Goal: Transaction & Acquisition: Purchase product/service

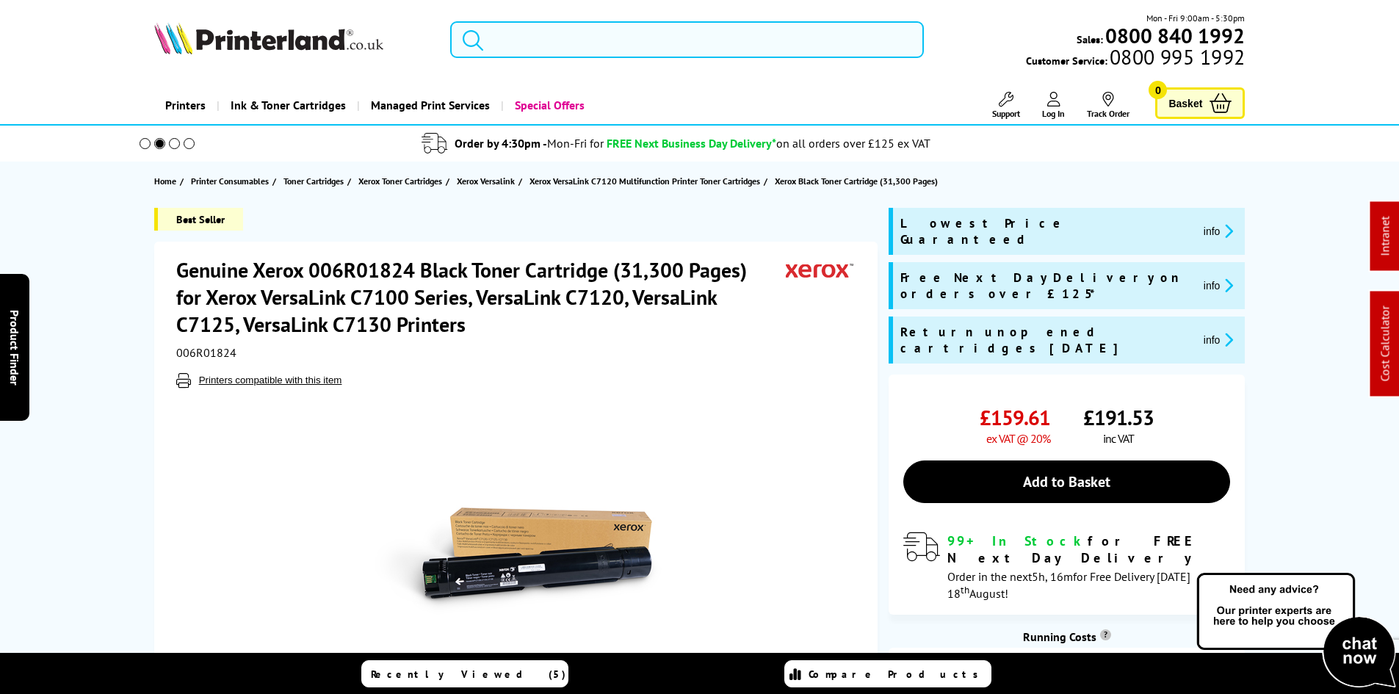
click at [512, 53] on input "search" at bounding box center [687, 39] width 474 height 37
click at [515, 42] on input "search" at bounding box center [687, 39] width 474 height 37
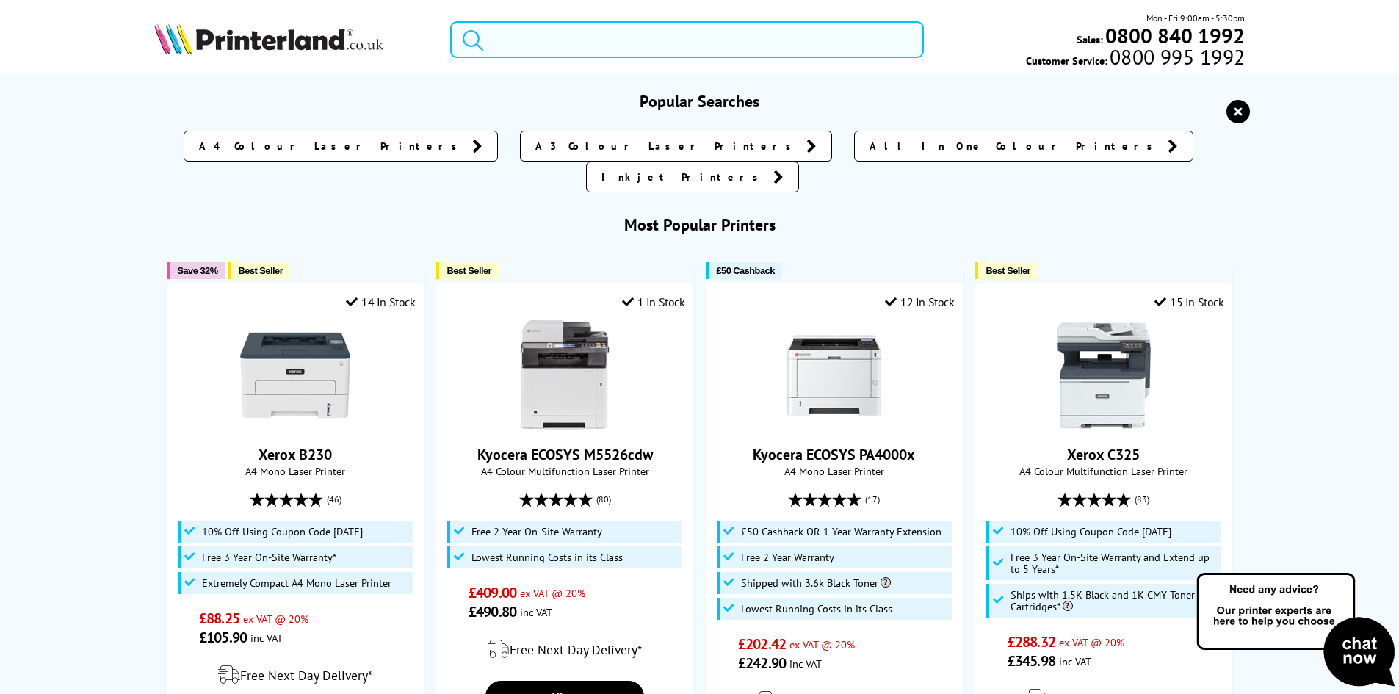
paste input "W2030A"
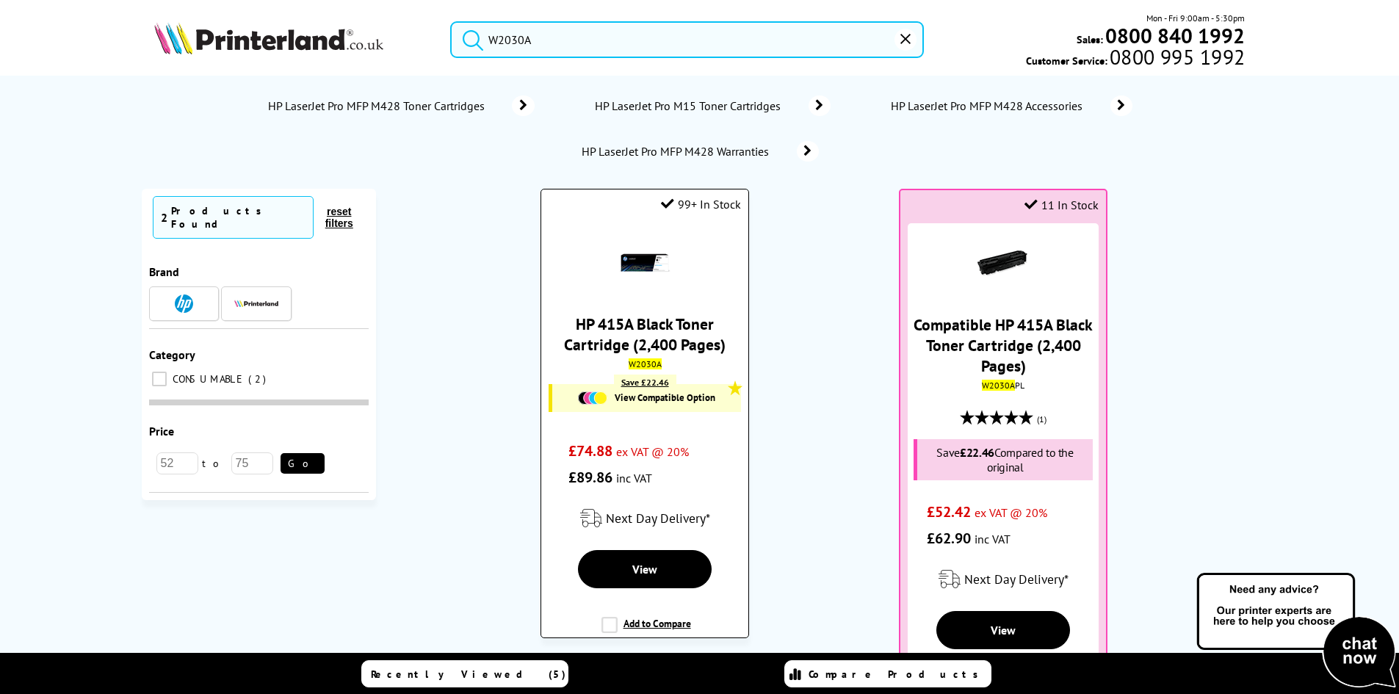
type input "W2030A"
click at [639, 270] on img at bounding box center [644, 262] width 51 height 51
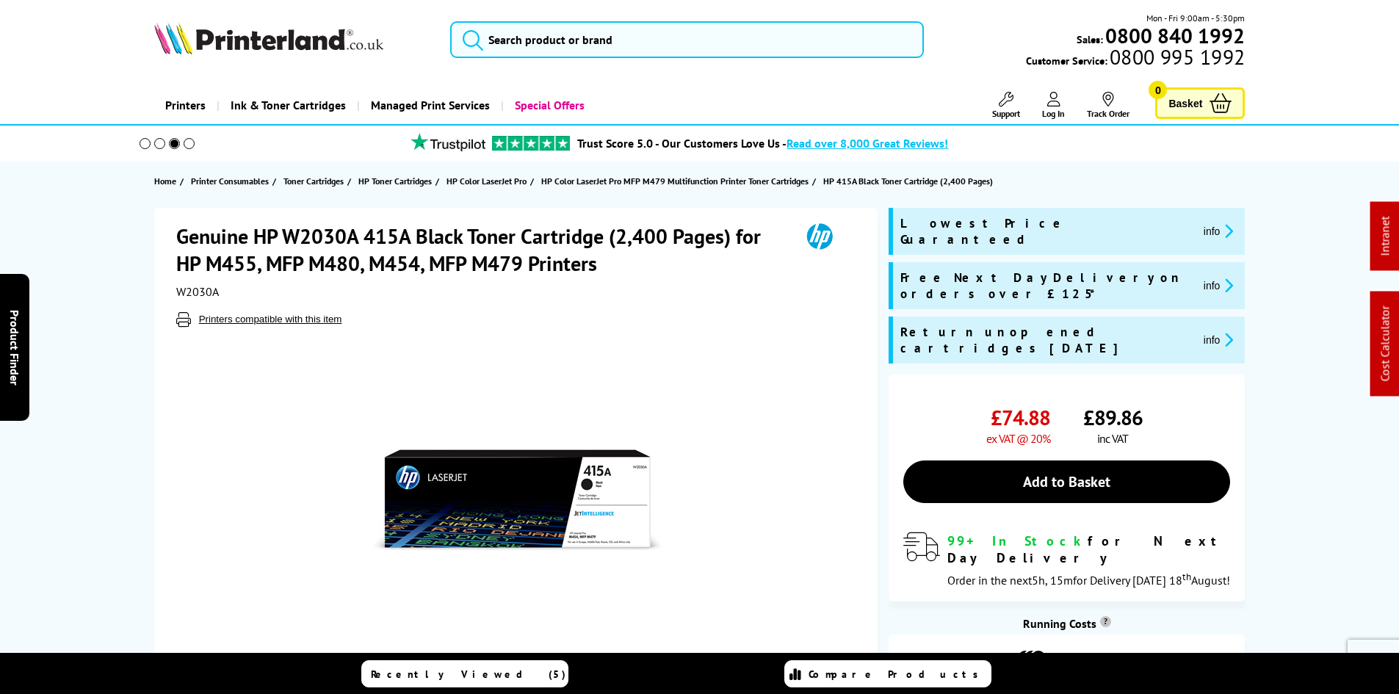
click at [637, 269] on h1 "Genuine HP W2030A 415A Black Toner Cartridge (2,400 Pages) for HP M455, MFP M48…" at bounding box center [480, 249] width 609 height 54
click at [965, 15] on div "Mon - Fri 9:00am - 5:30pm Sales: 0800 840 1992 Customer Service: 0800 995 1992" at bounding box center [1084, 39] width 321 height 57
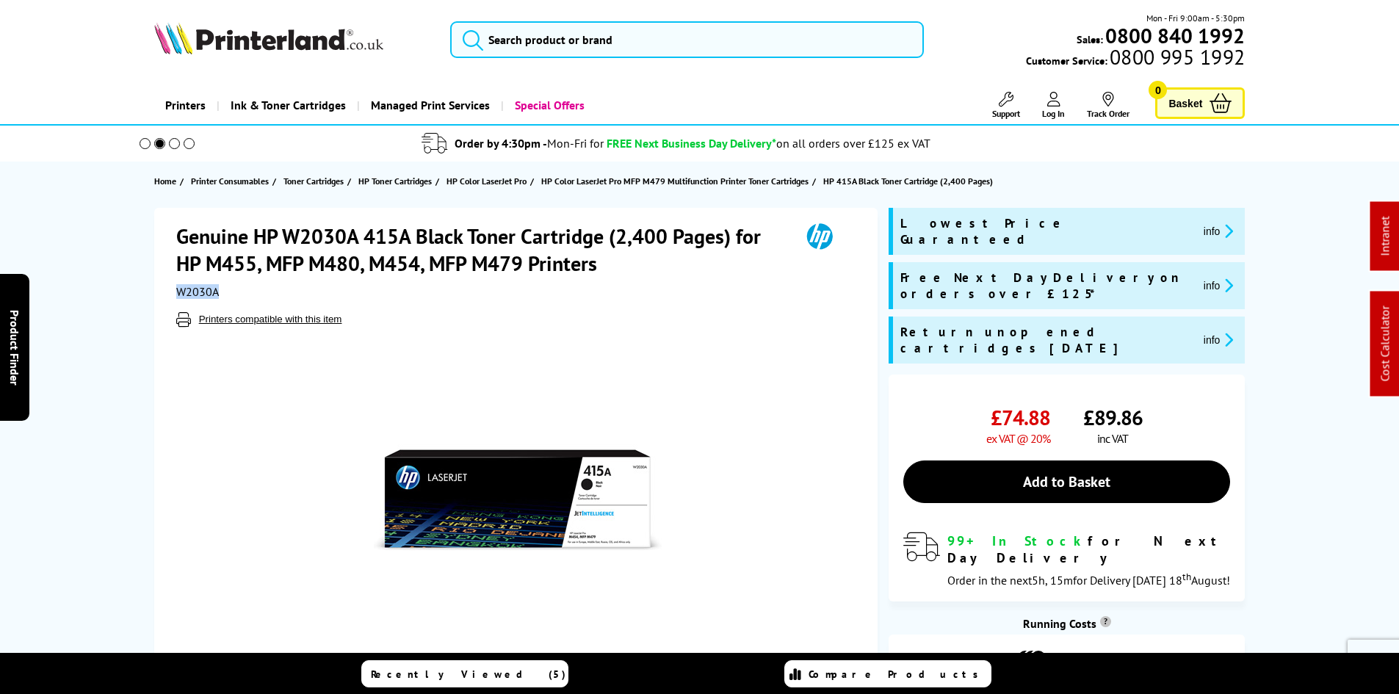
drag, startPoint x: 231, startPoint y: 289, endPoint x: 171, endPoint y: 301, distance: 60.8
click at [177, 298] on div "W2030A" at bounding box center [517, 291] width 683 height 15
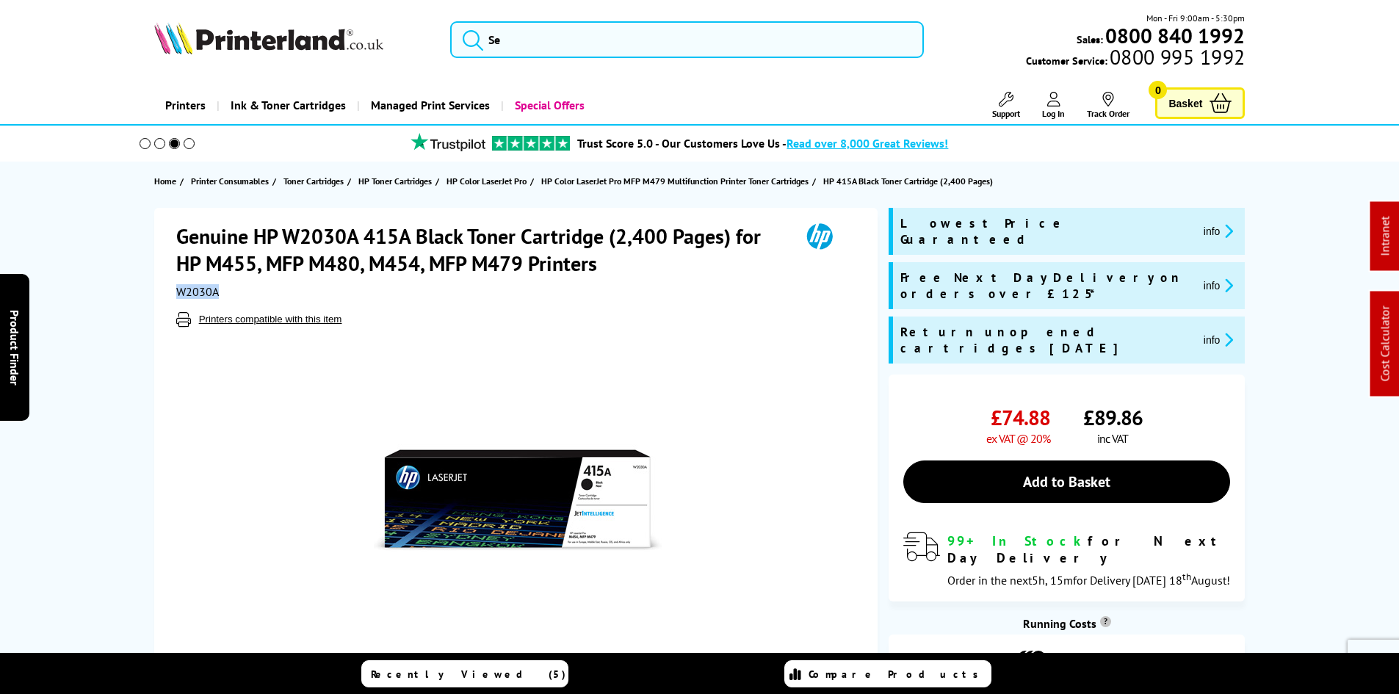
copy span "W2030A"
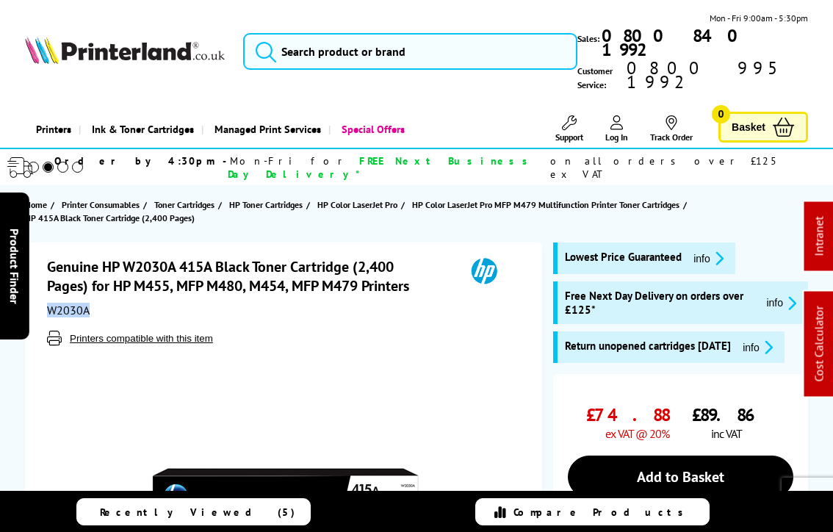
click at [126, 110] on span "Ink & Toner Cartridges" at bounding box center [143, 128] width 102 height 37
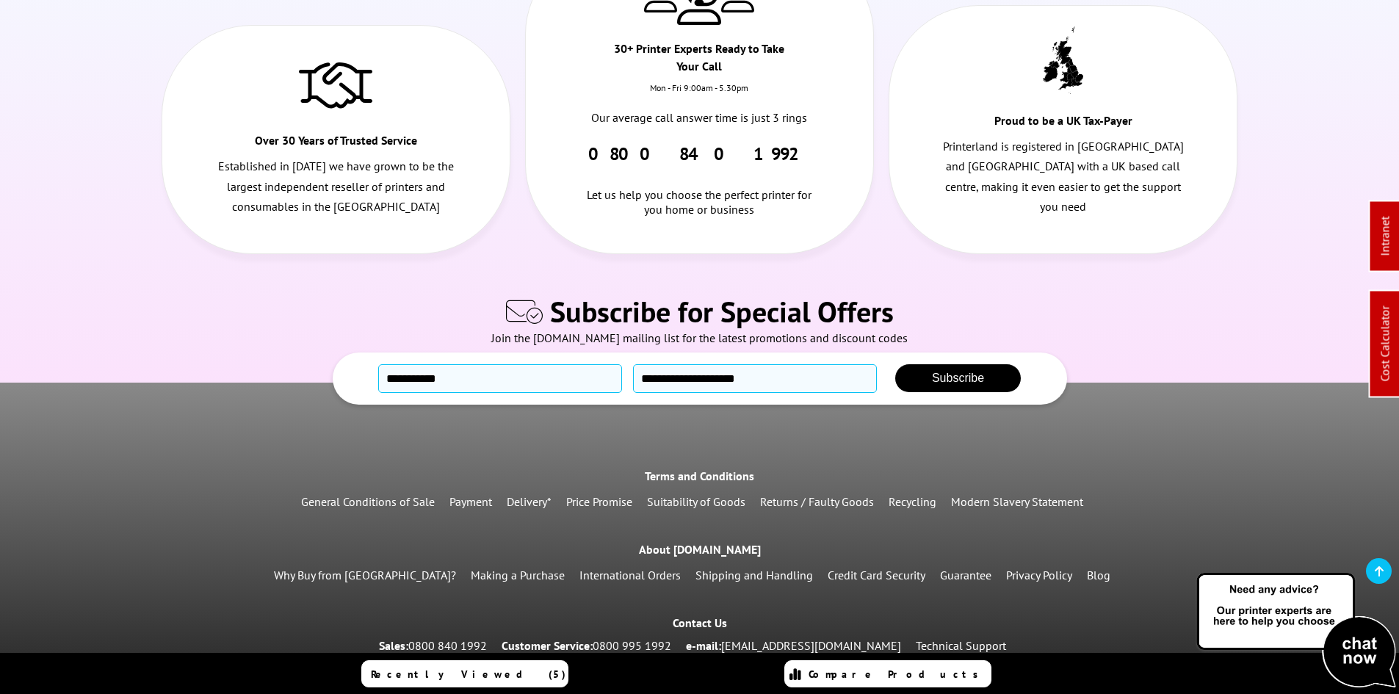
scroll to position [1764, 0]
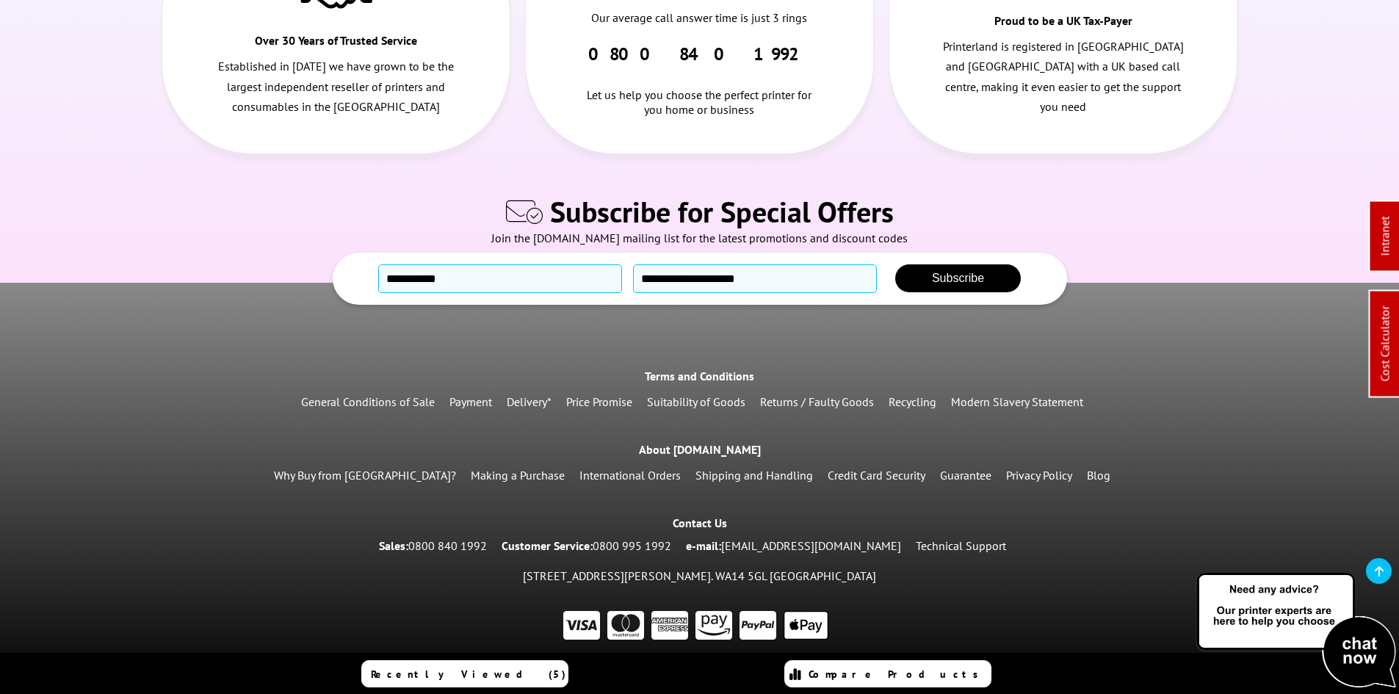
drag, startPoint x: 517, startPoint y: 443, endPoint x: 685, endPoint y: 513, distance: 182.3
drag, startPoint x: 562, startPoint y: 366, endPoint x: 763, endPoint y: 536, distance: 263.1
drag, startPoint x: 608, startPoint y: 391, endPoint x: 579, endPoint y: 236, distance: 157.0
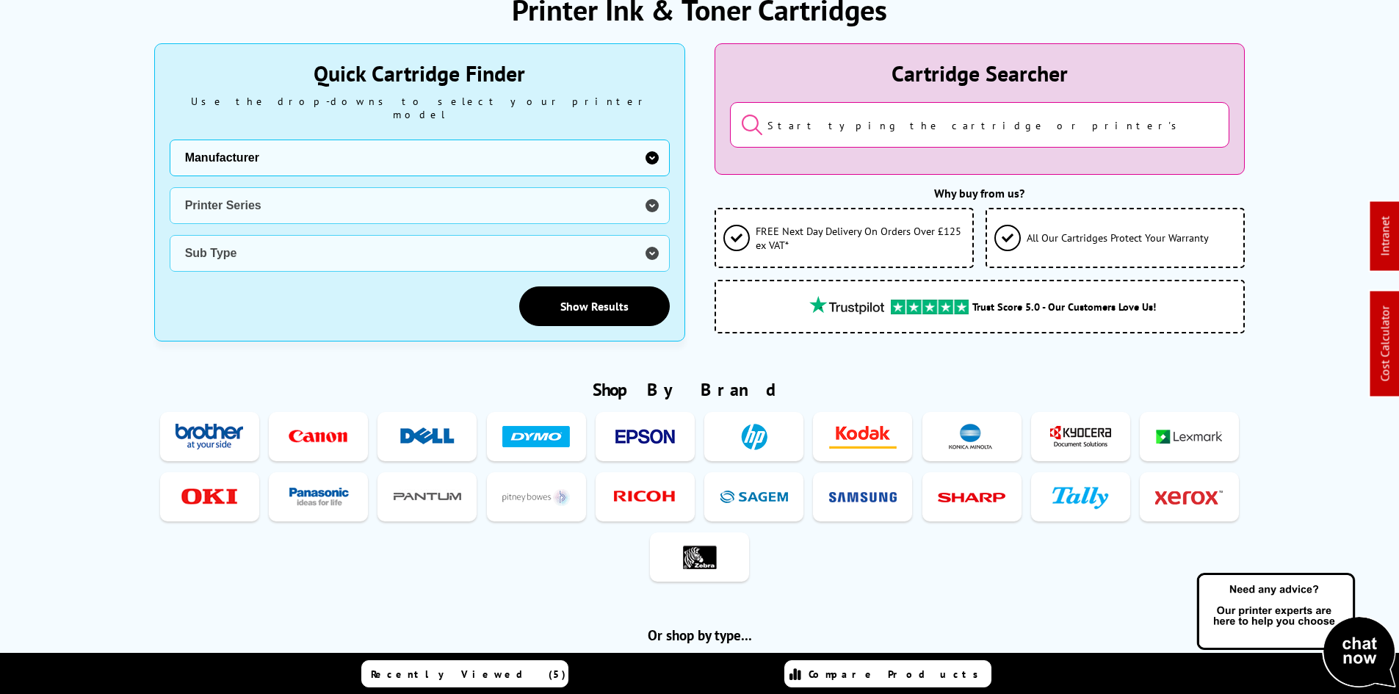
scroll to position [0, 0]
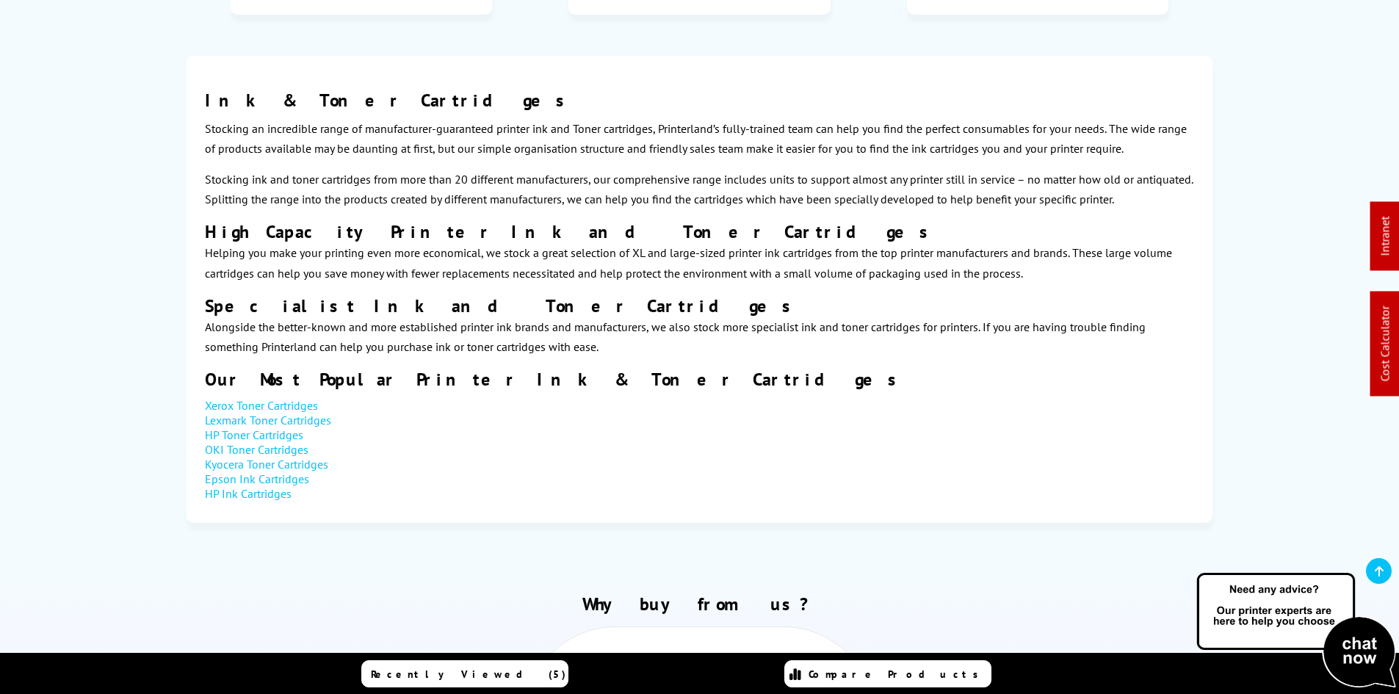
drag, startPoint x: 552, startPoint y: 369, endPoint x: 682, endPoint y: 233, distance: 187.4
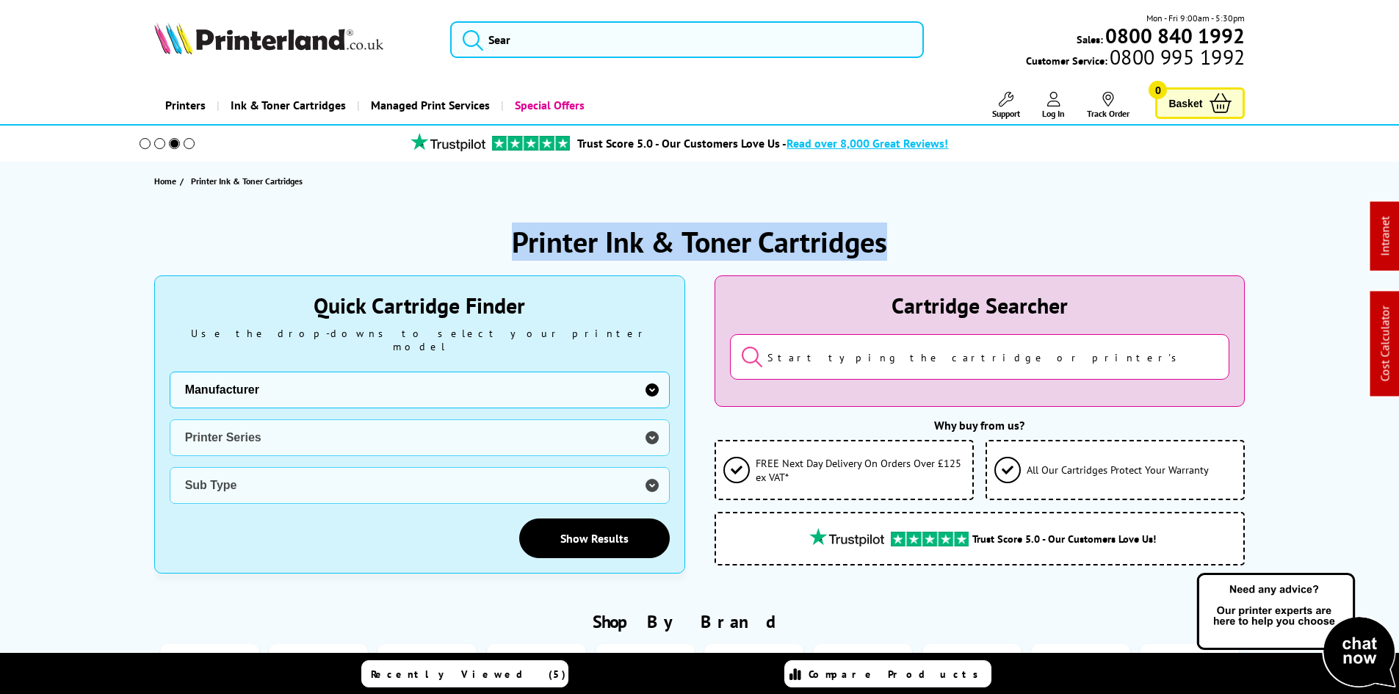
drag, startPoint x: 519, startPoint y: 234, endPoint x: 916, endPoint y: 222, distance: 396.7
click at [832, 225] on div "Printer Ink & Toner Cartridges" at bounding box center [699, 241] width 1091 height 38
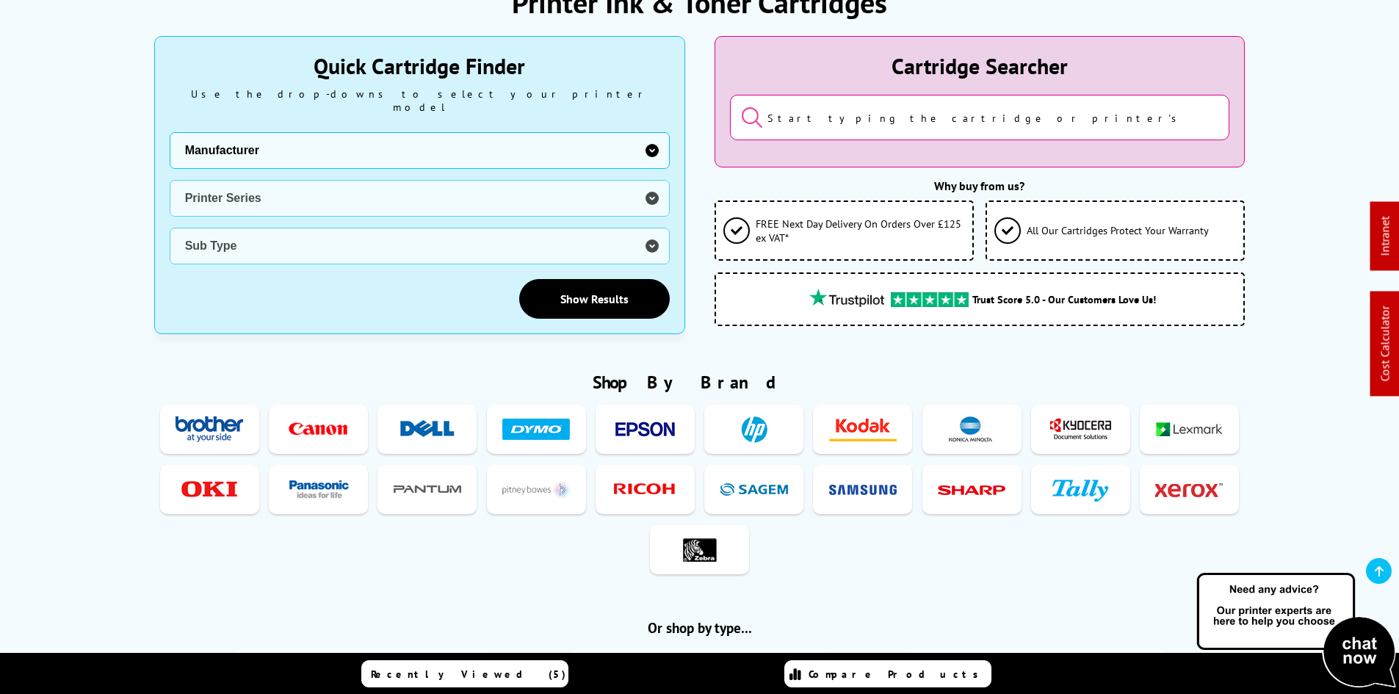
scroll to position [441, 0]
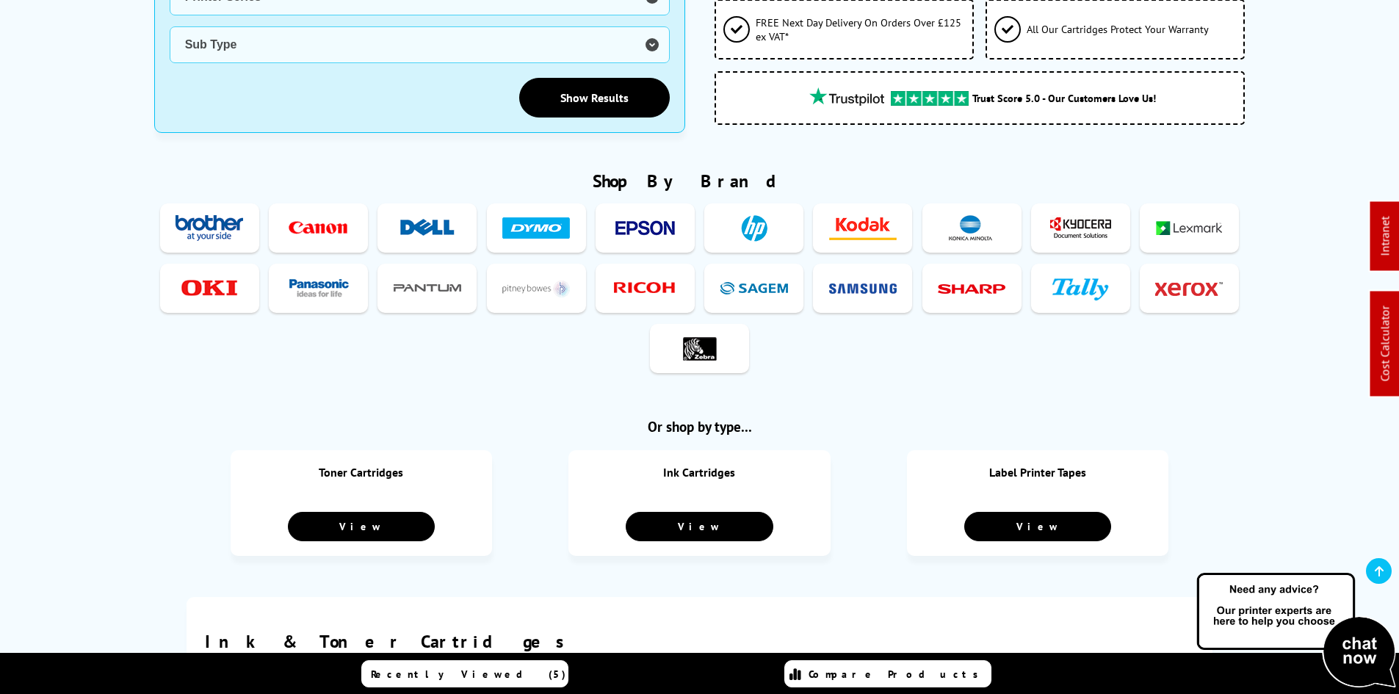
click at [832, 328] on ul "Toner Ink Label Tape Toner Ink Toner Ink Label Tapes Toner Ink" at bounding box center [699, 290] width 1091 height 181
click at [832, 335] on ul "Toner Ink Label Tape Toner Ink Toner Ink Label Tapes Toner Ink" at bounding box center [699, 290] width 1091 height 181
click at [832, 349] on ul "Toner Ink Label Tape Toner Ink Toner Ink Label Tapes Toner Ink" at bounding box center [699, 290] width 1091 height 181
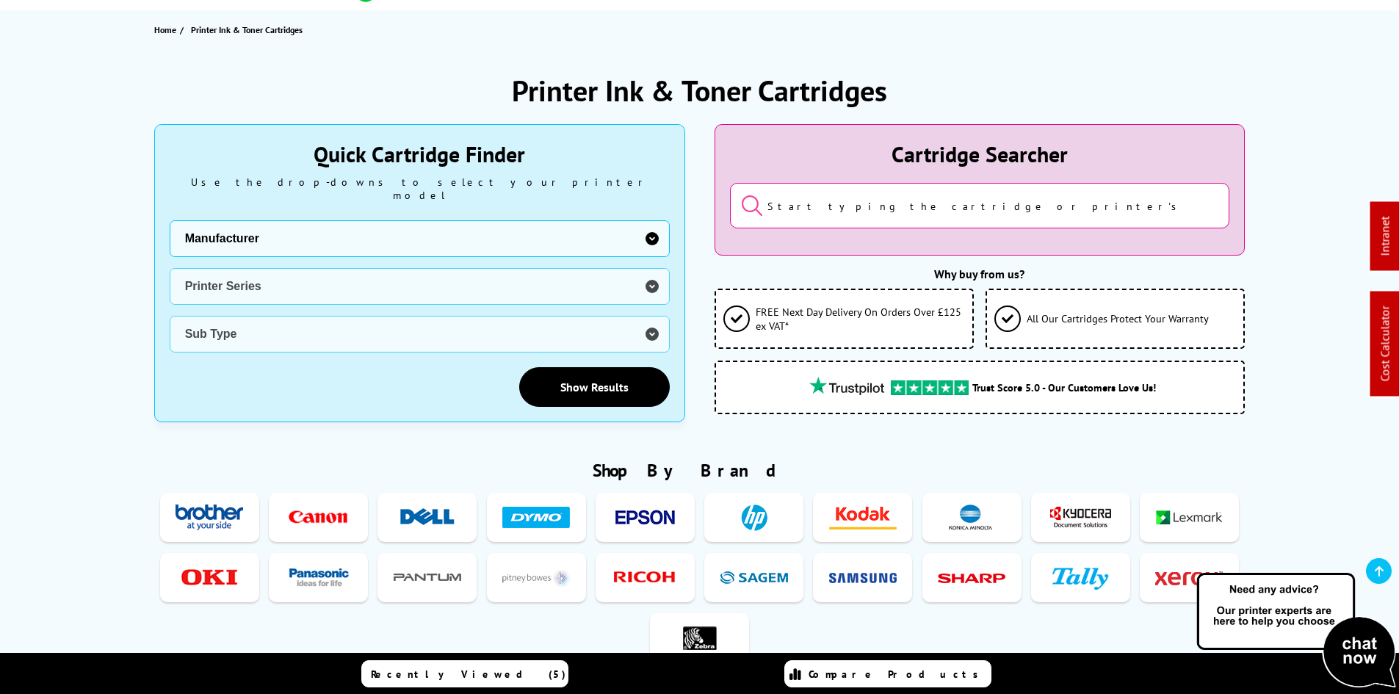
scroll to position [147, 0]
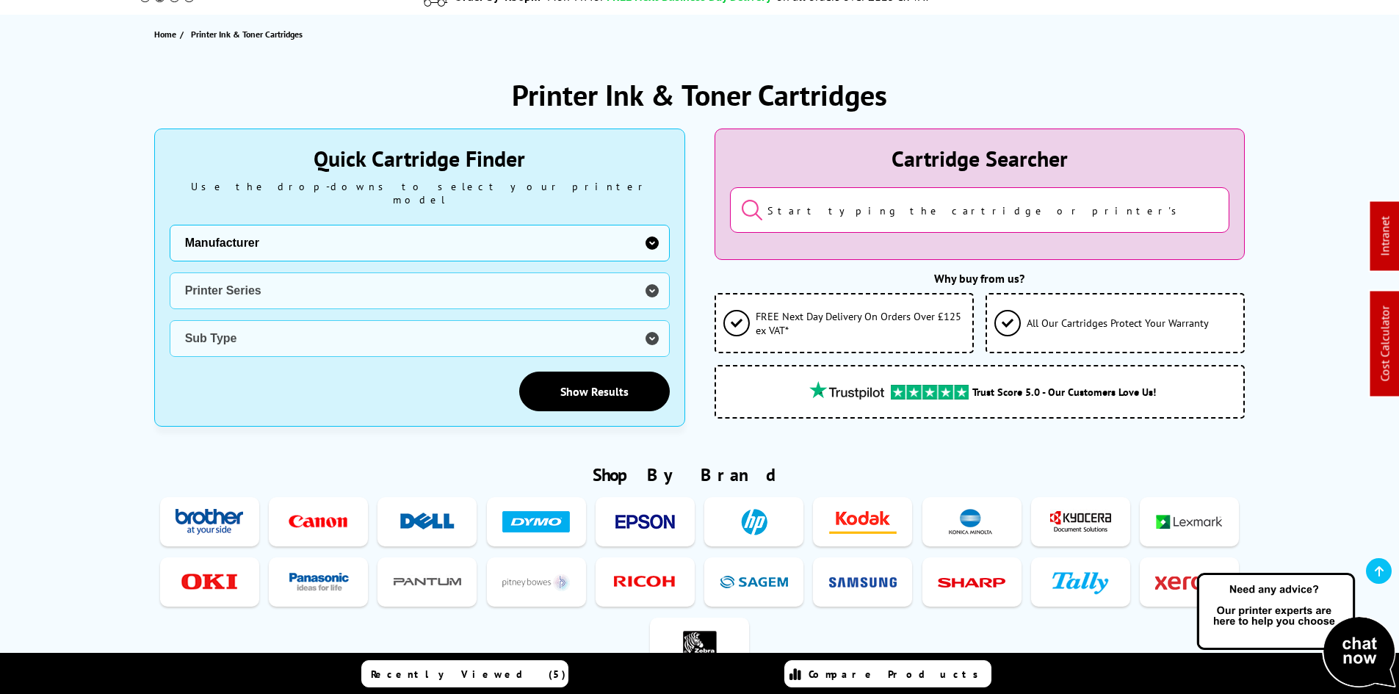
drag, startPoint x: 1039, startPoint y: 327, endPoint x: 750, endPoint y: 302, distance: 289.6
click at [750, 302] on div "FREE Next Day Delivery On Orders Over £125 ex VAT* All Our Cartridges Protect Y…" at bounding box center [979, 323] width 531 height 60
click at [750, 302] on div "FREE Next Day Delivery On Orders Over £125 ex VAT*" at bounding box center [843, 323] width 259 height 60
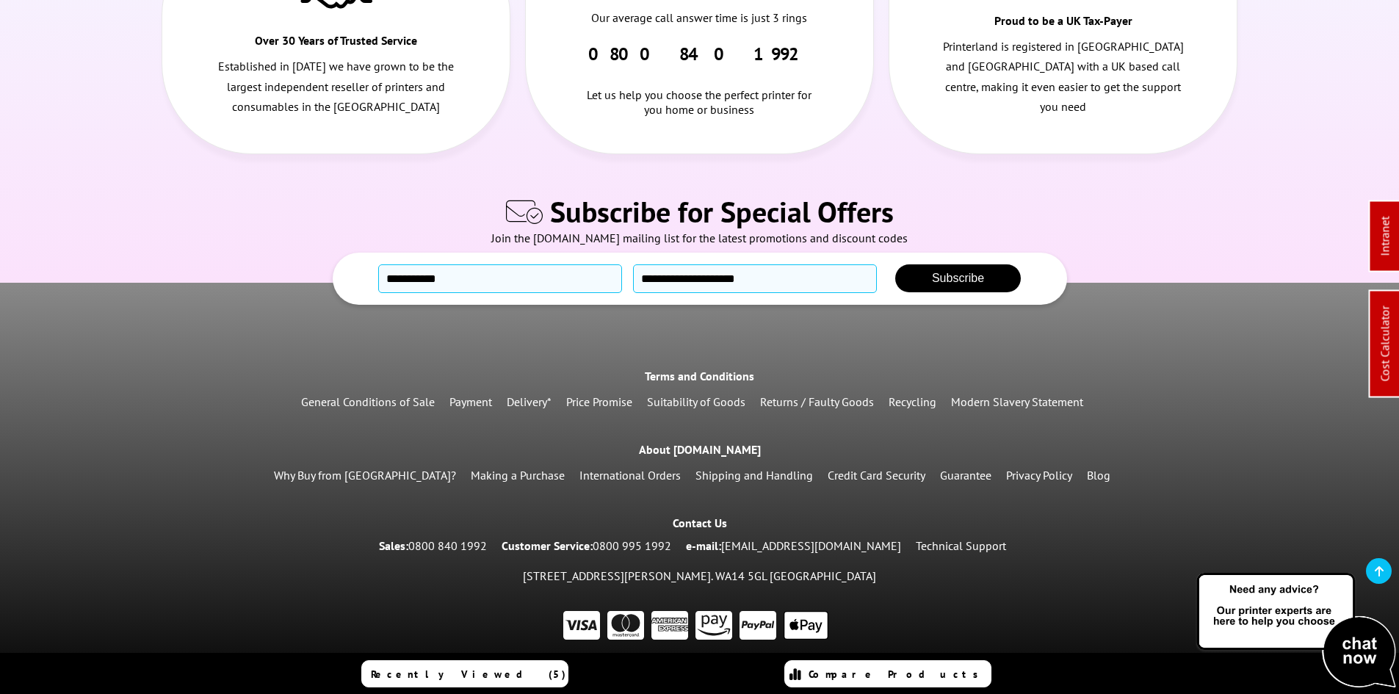
scroll to position [0, 0]
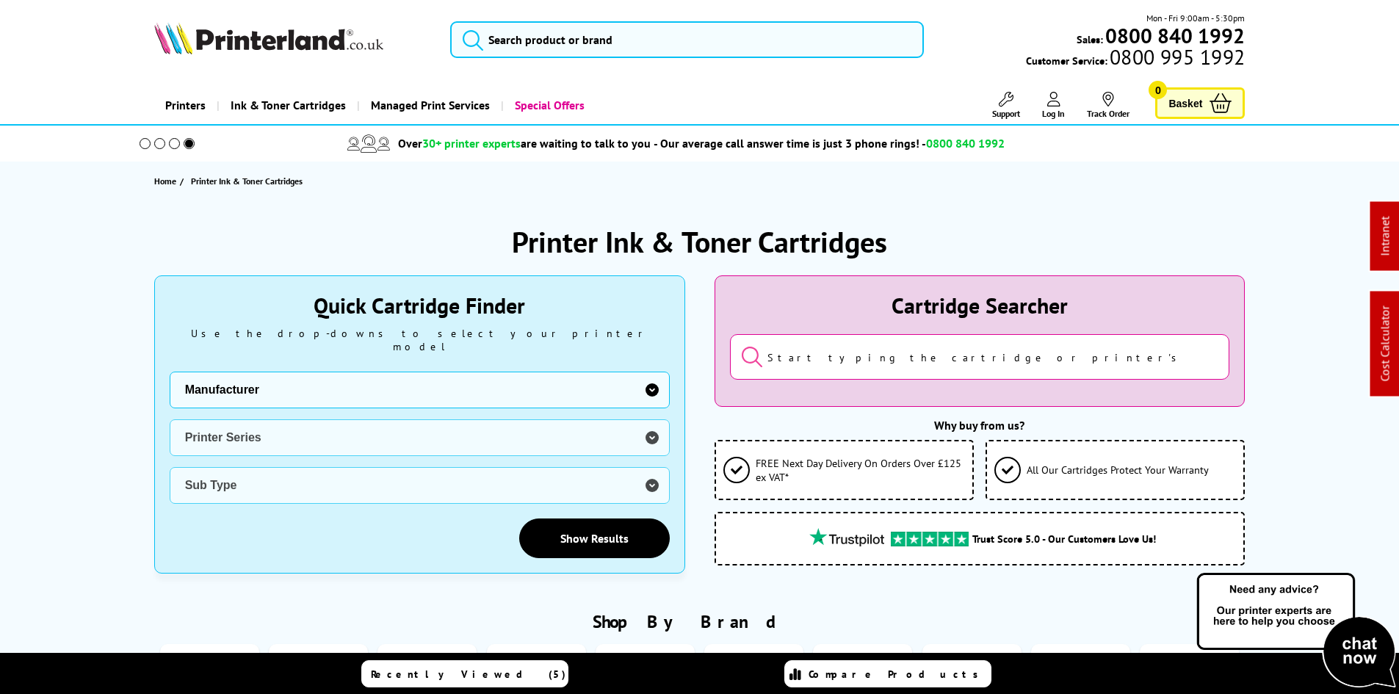
drag, startPoint x: 892, startPoint y: 514, endPoint x: 776, endPoint y: 22, distance: 505.4
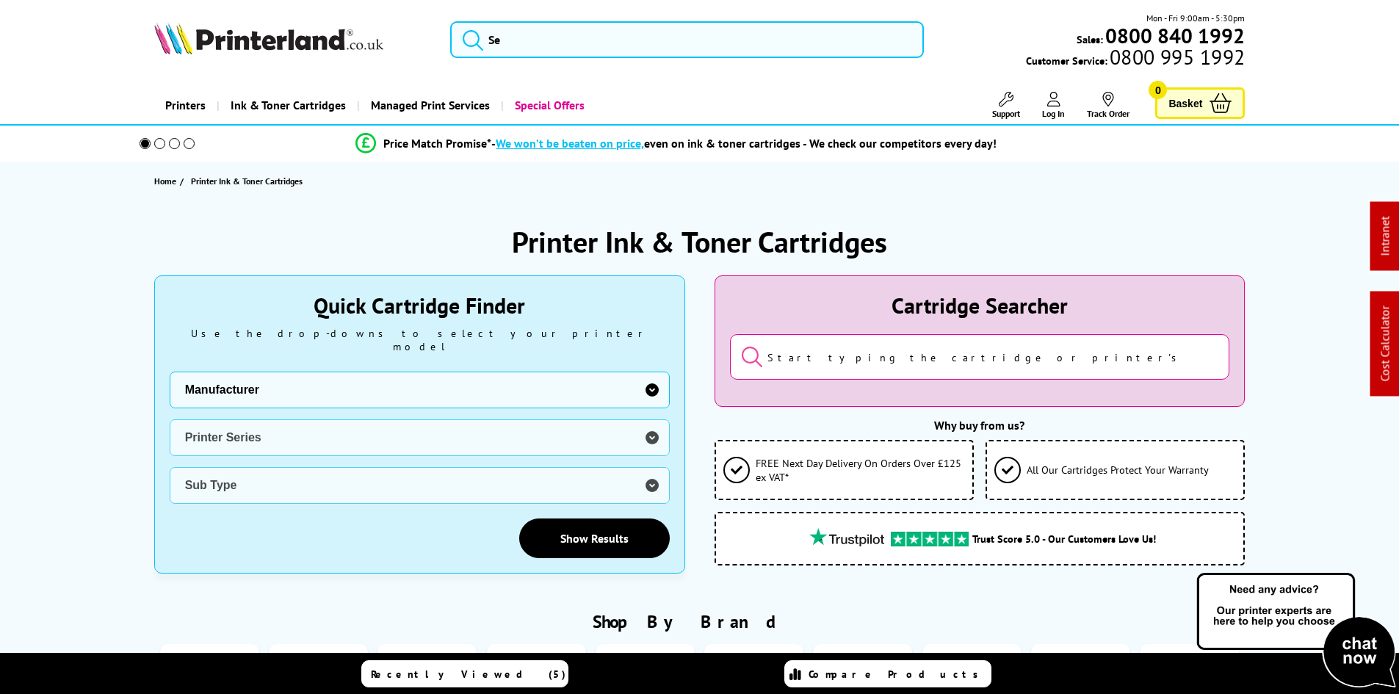
click at [214, 177] on span "Printer Ink & Toner Cartridges" at bounding box center [247, 180] width 112 height 11
click at [231, 99] on span "Ink & Toner Cartridges" at bounding box center [288, 105] width 115 height 37
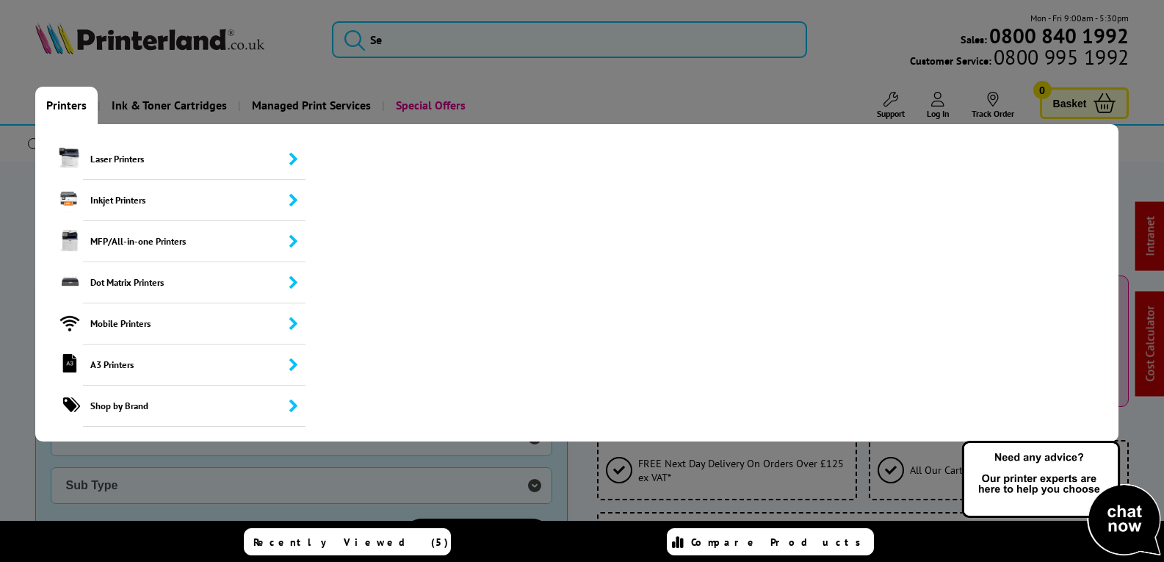
click at [79, 99] on link "Printers" at bounding box center [66, 105] width 62 height 37
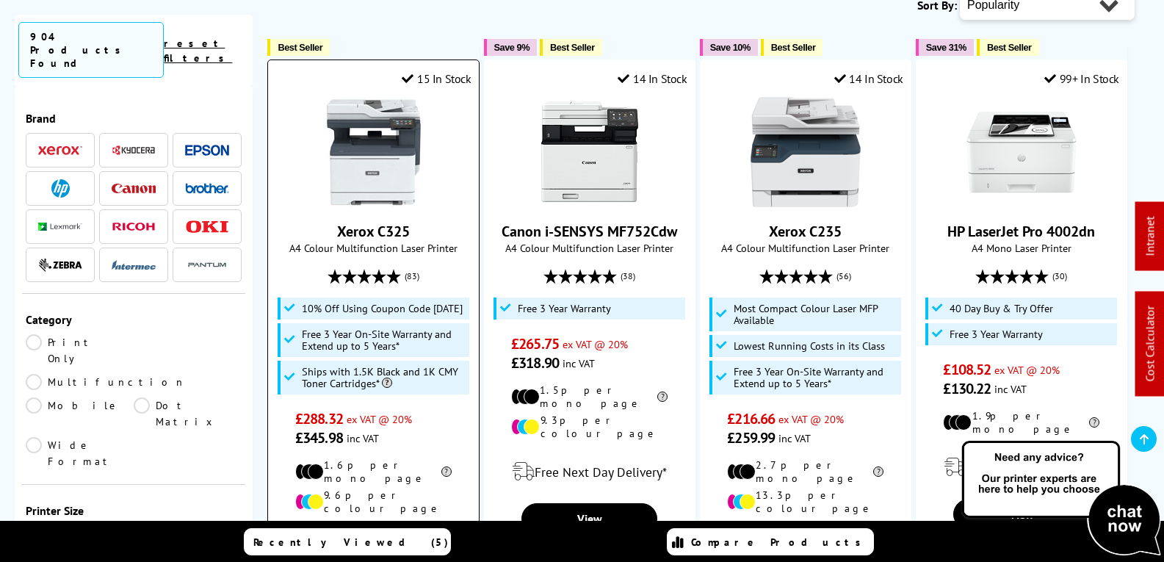
scroll to position [367, 0]
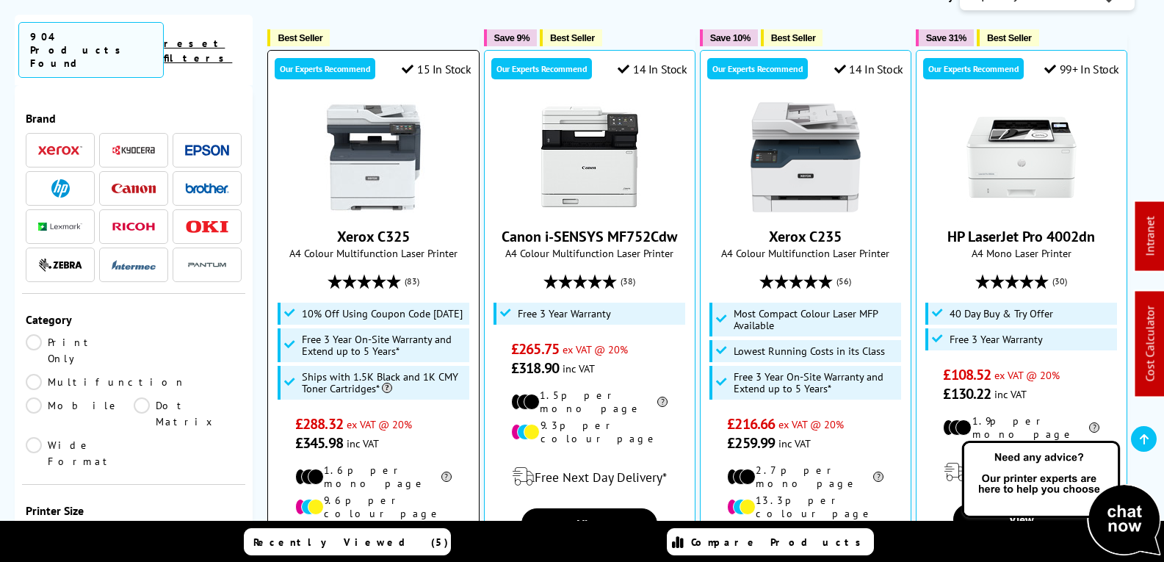
click at [393, 179] on img at bounding box center [374, 157] width 110 height 110
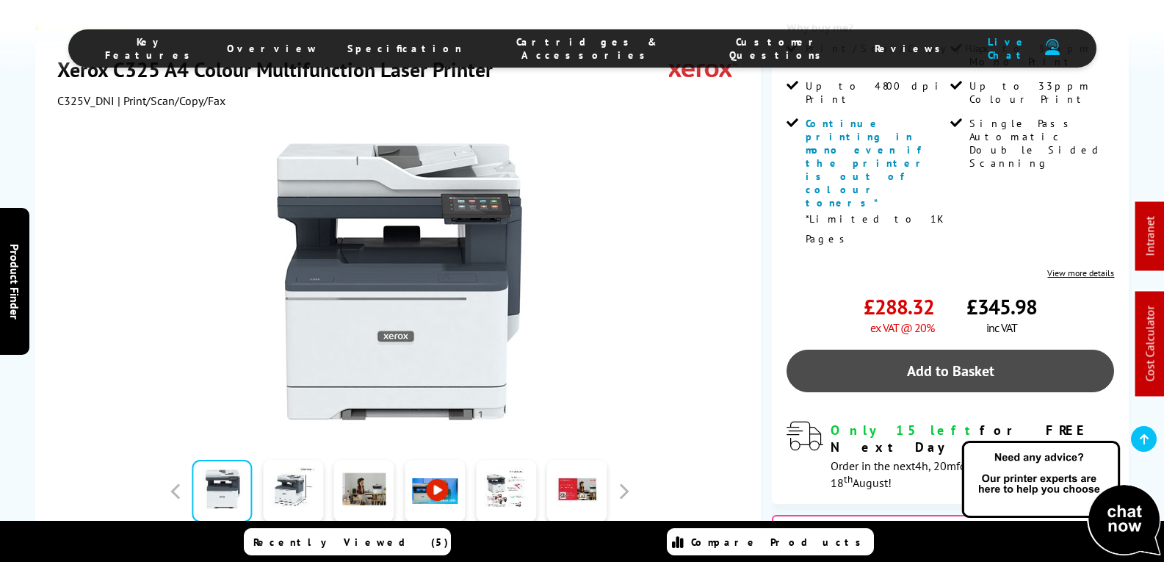
click at [945, 349] on link "Add to Basket" at bounding box center [950, 370] width 328 height 43
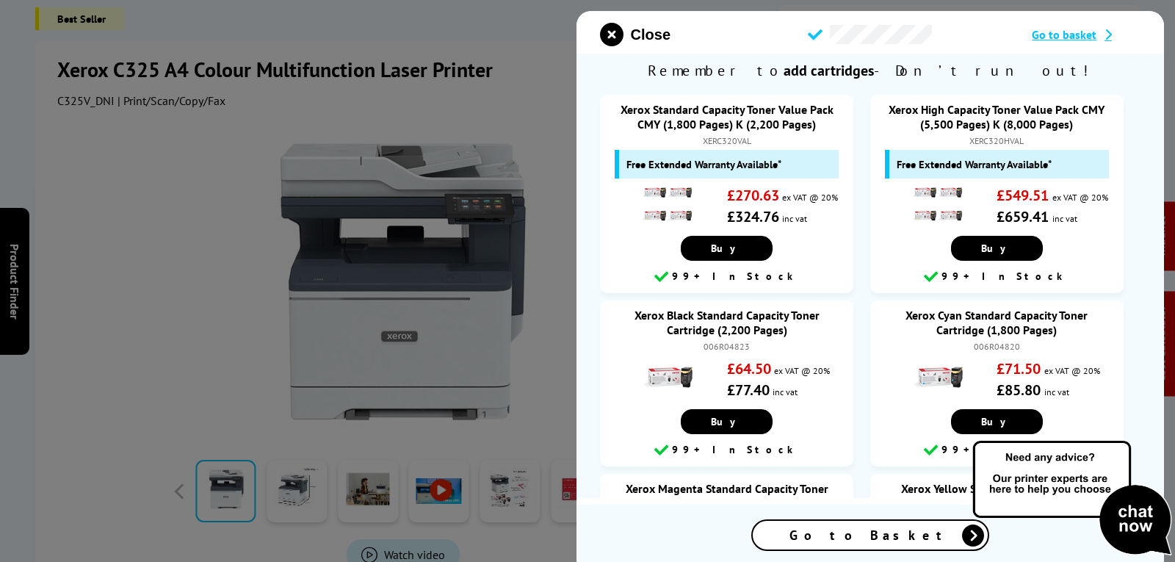
click at [866, 537] on span "Go to Basket" at bounding box center [870, 534] width 162 height 17
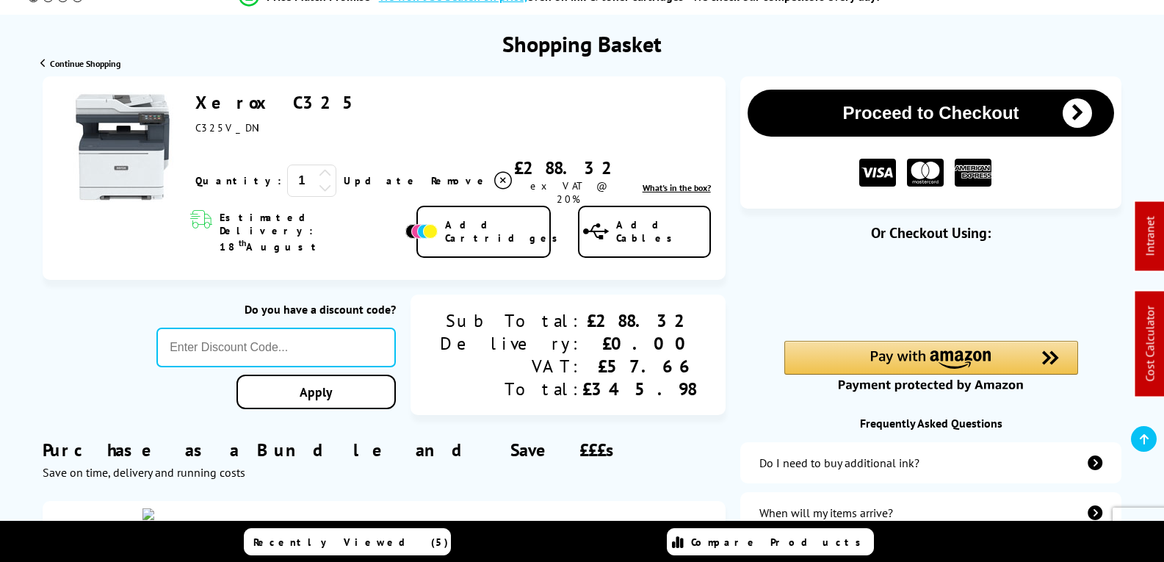
click at [313, 299] on div "Do you have a discount code? Apply" at bounding box center [275, 355] width 239 height 122
click at [310, 327] on input "text" at bounding box center [275, 347] width 239 height 40
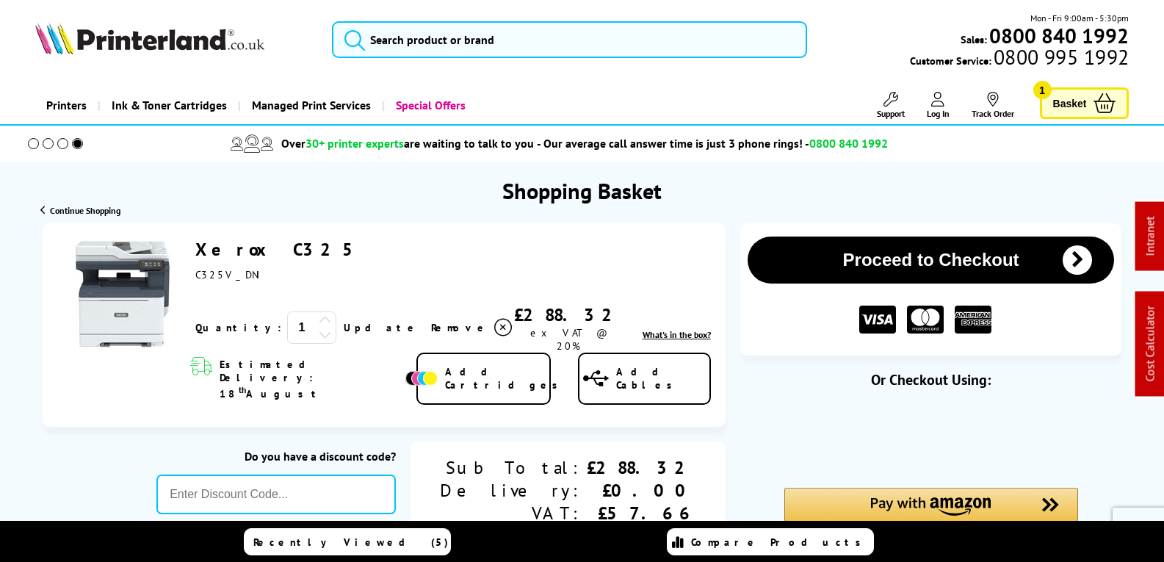
drag, startPoint x: 817, startPoint y: 448, endPoint x: 836, endPoint y: 186, distance: 262.8
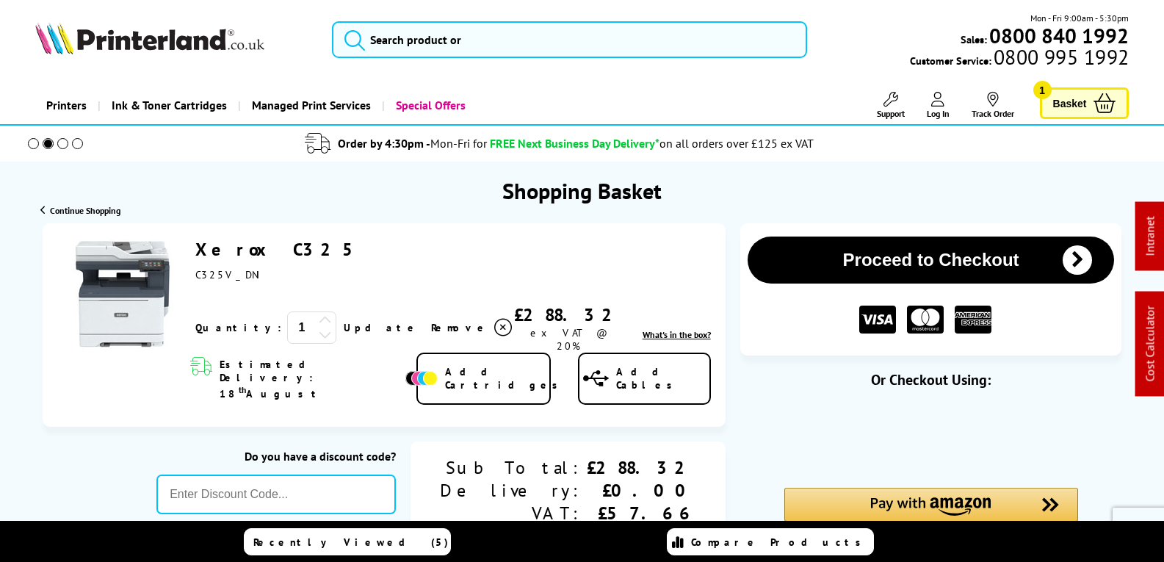
click at [186, 42] on img at bounding box center [149, 38] width 229 height 32
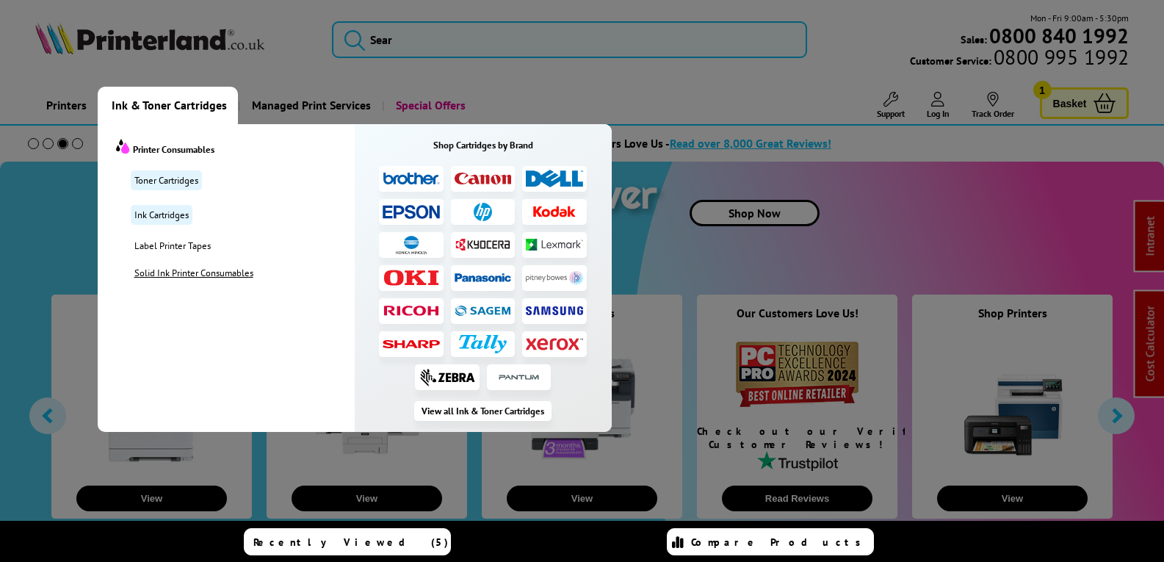
click at [171, 271] on link "Solid Ink Printer Consumables" at bounding box center [243, 273] width 224 height 12
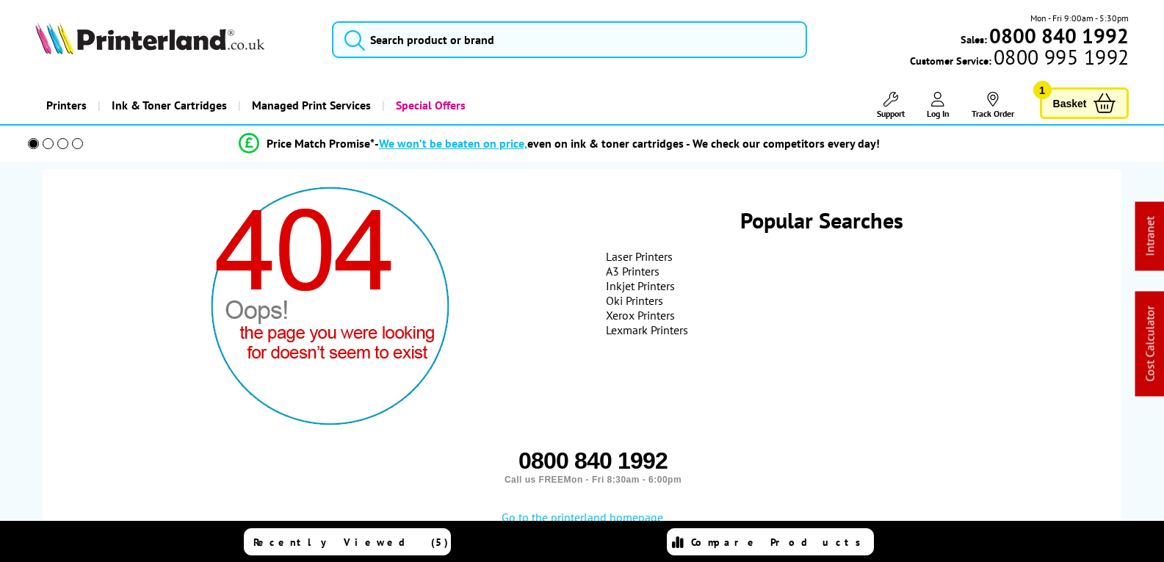
click at [142, 105] on span "Ink & Toner Cartridges" at bounding box center [169, 105] width 115 height 37
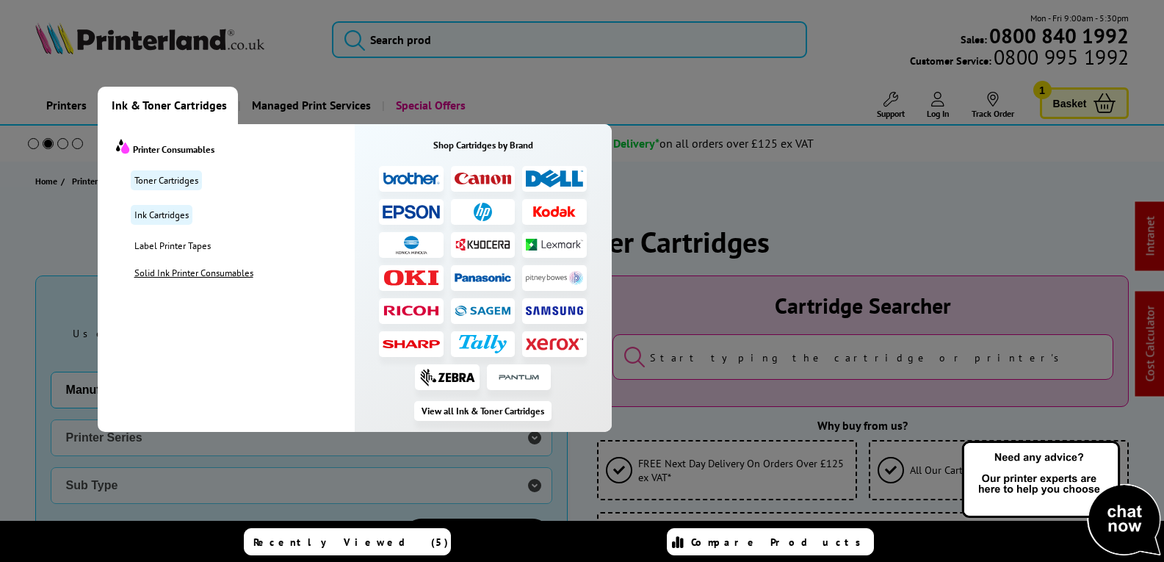
click at [229, 274] on link "Solid Ink Printer Consumables" at bounding box center [243, 273] width 224 height 12
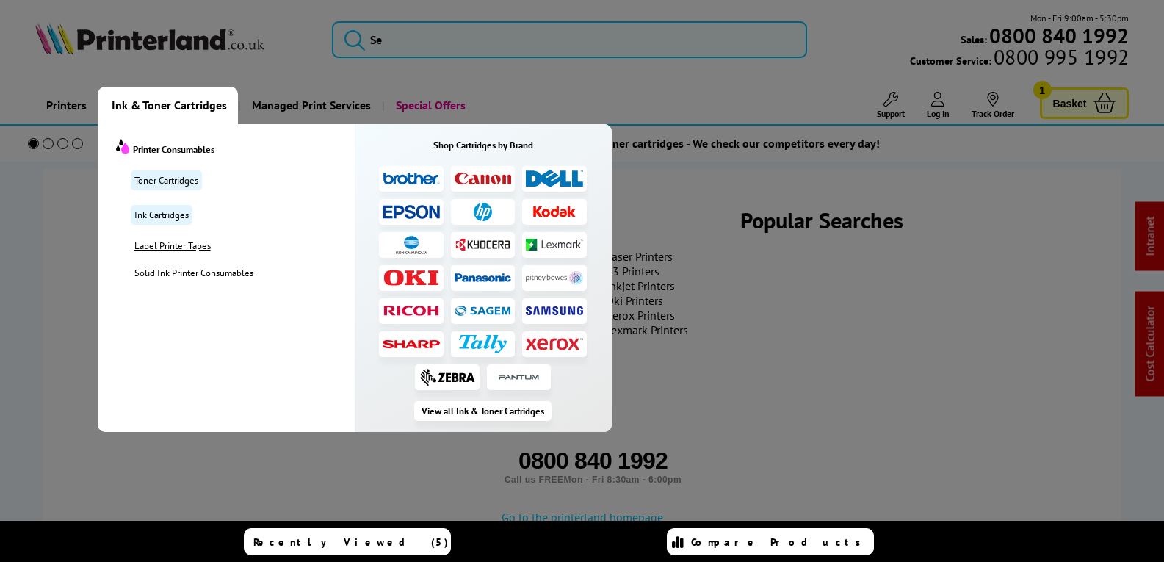
click at [169, 247] on link "Label Printer Tapes" at bounding box center [243, 245] width 224 height 12
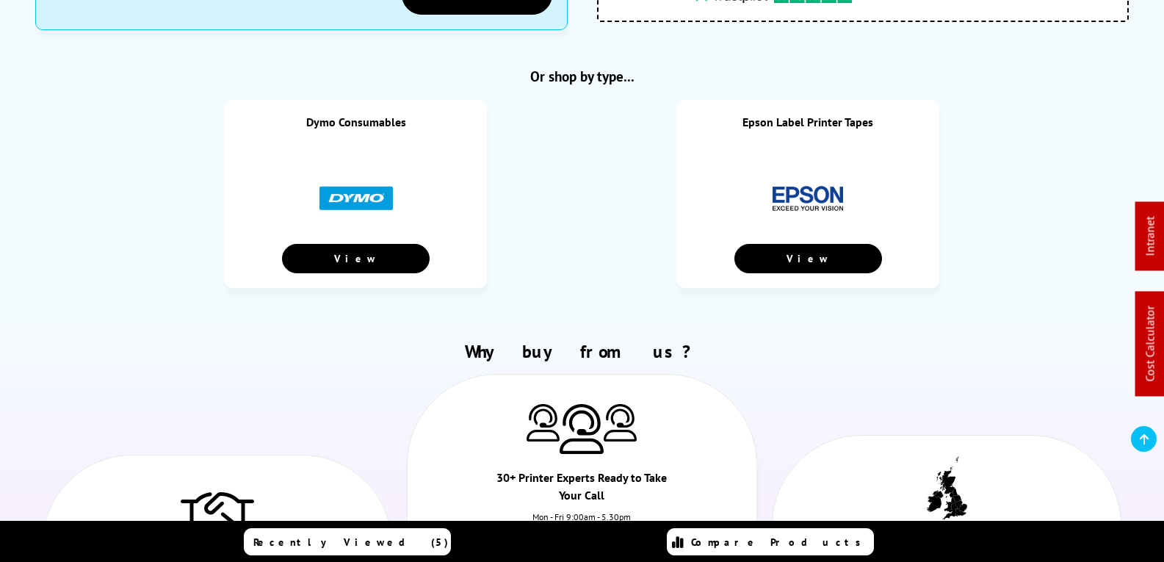
scroll to position [514, 0]
